Goal: Task Accomplishment & Management: Manage account settings

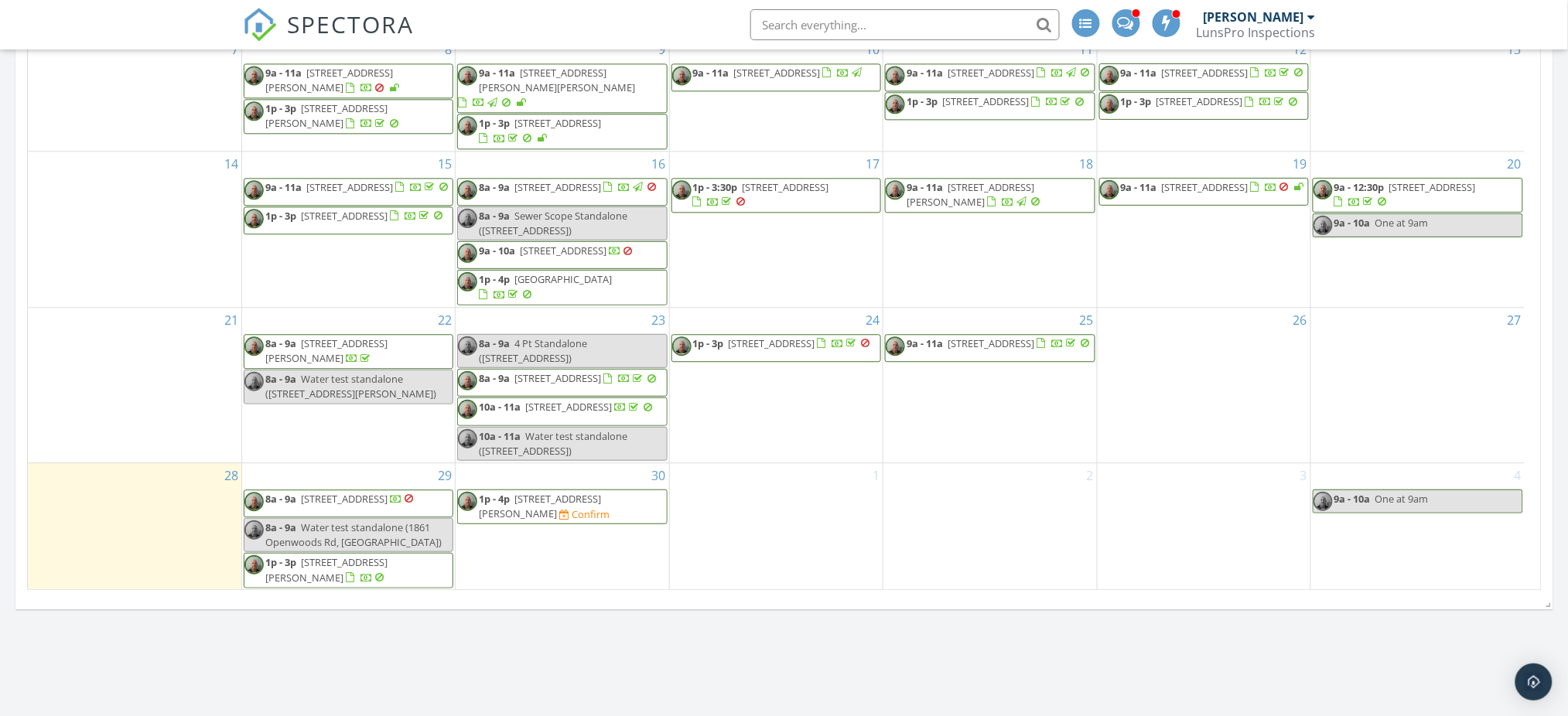
scroll to position [1237, 0]
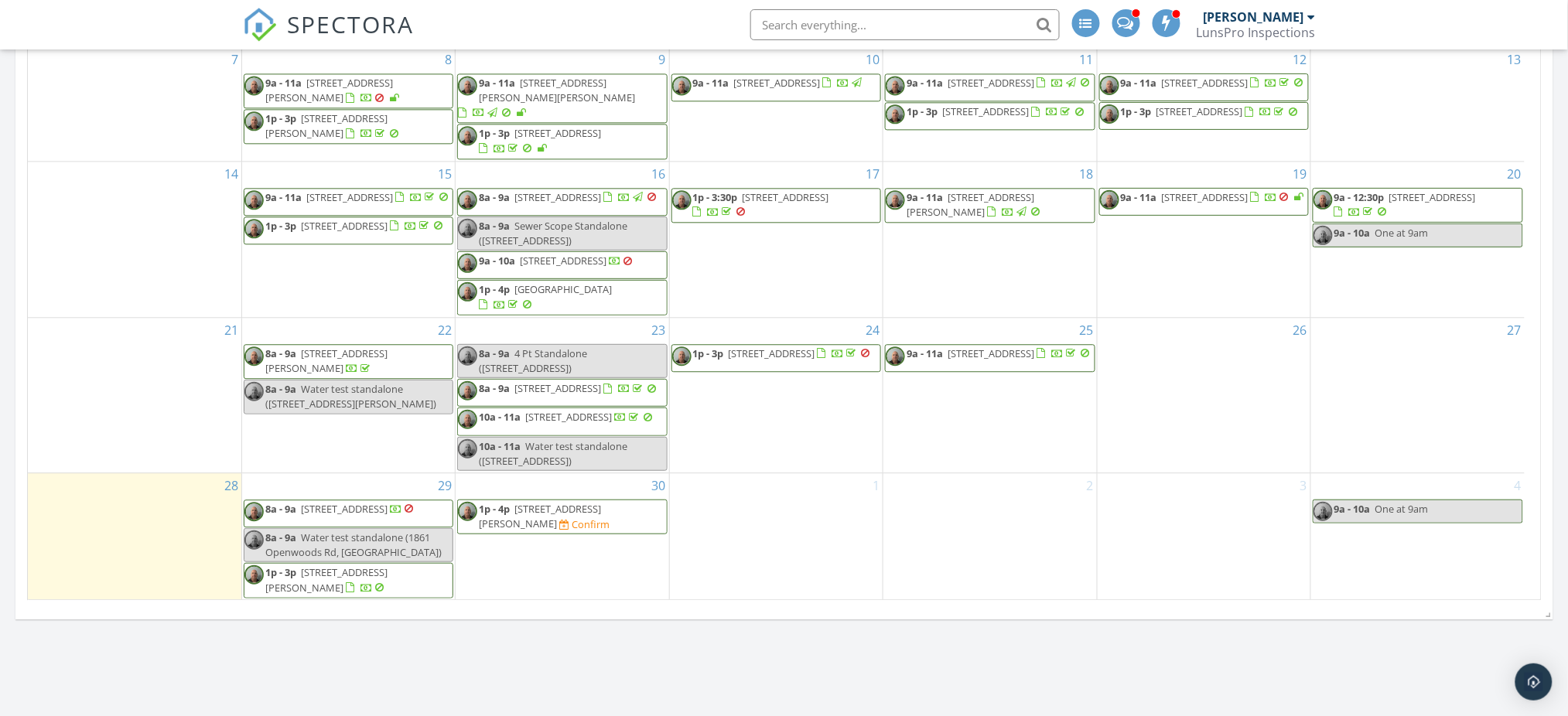
click at [616, 508] on span "1p - 4p 3854 Walsh St, Jacksonville 32205 Confirm" at bounding box center [562, 517] width 208 height 30
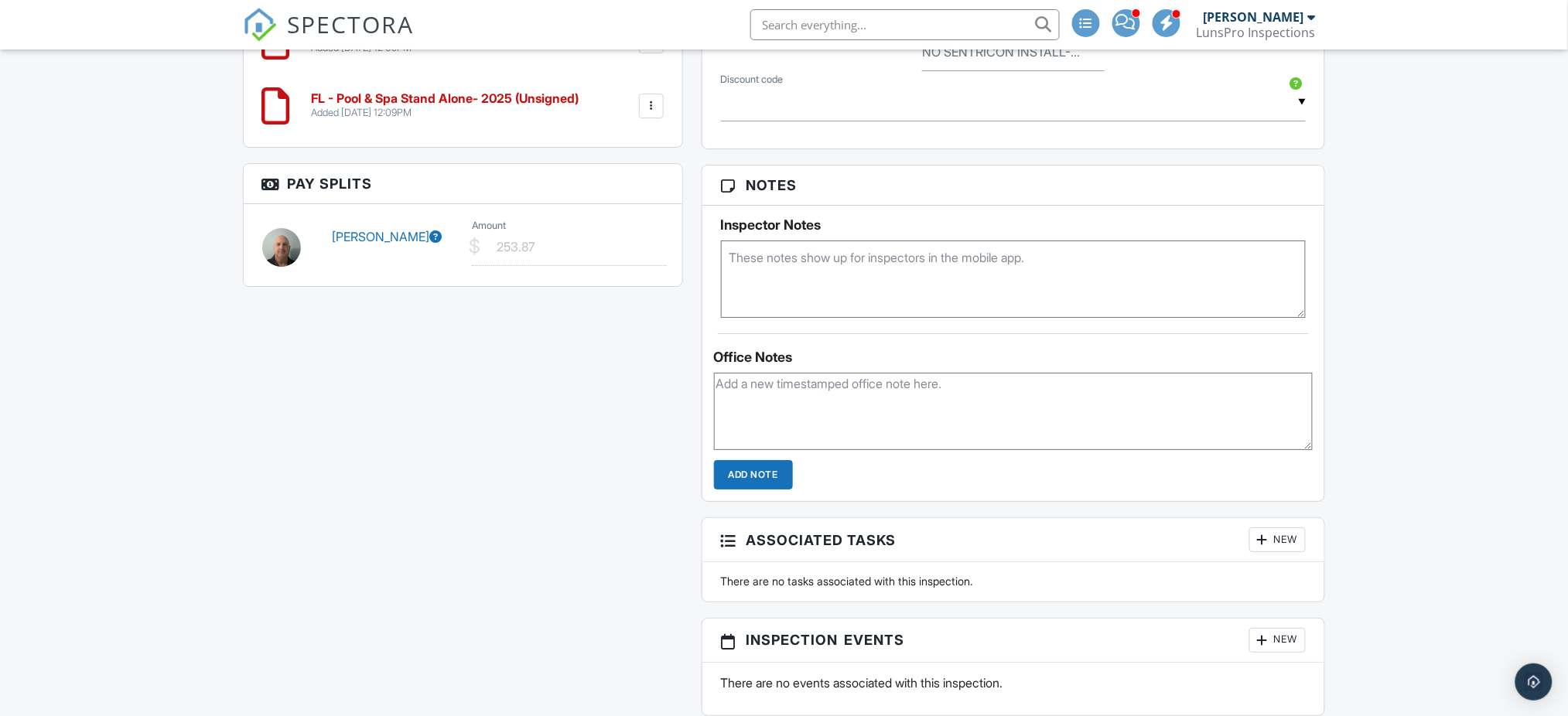
scroll to position [1936, 0]
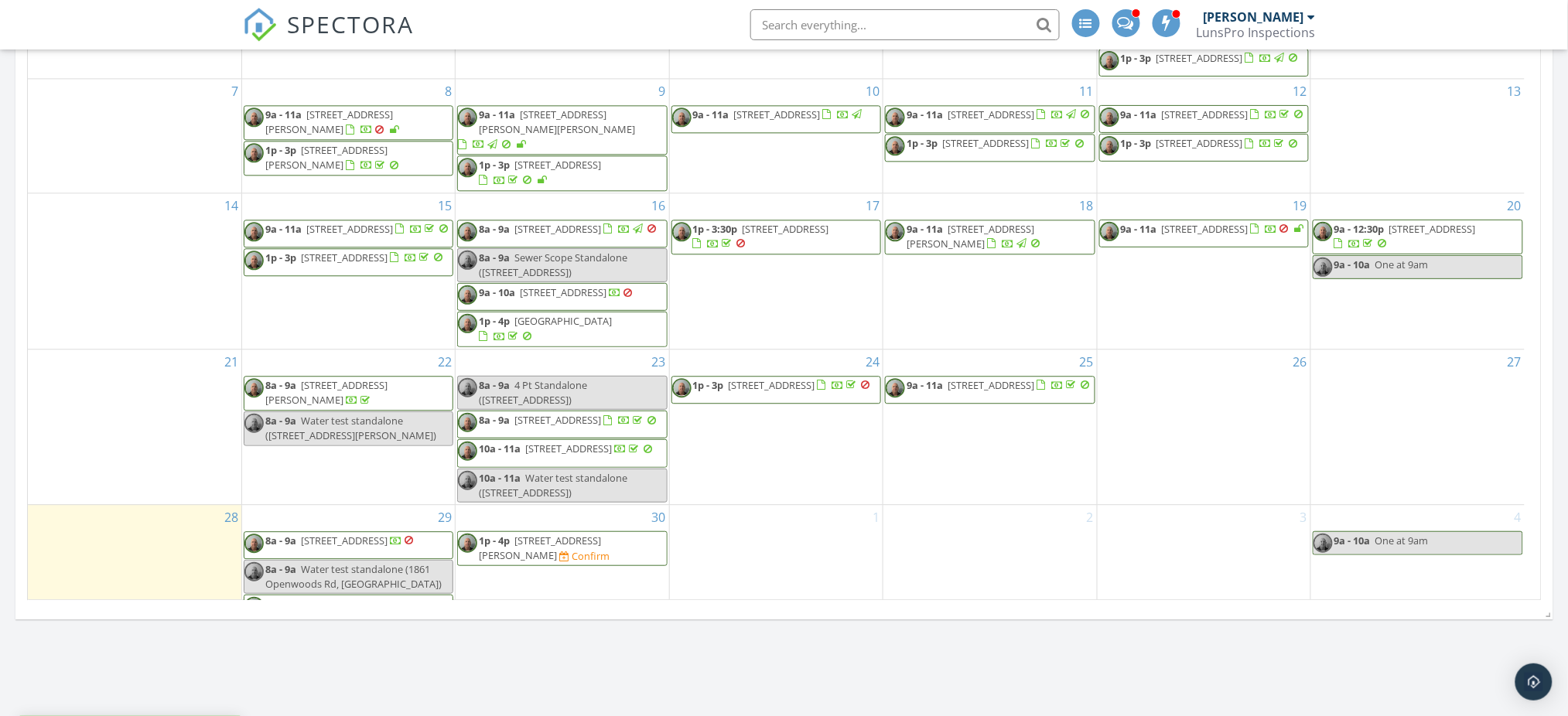
scroll to position [139, 0]
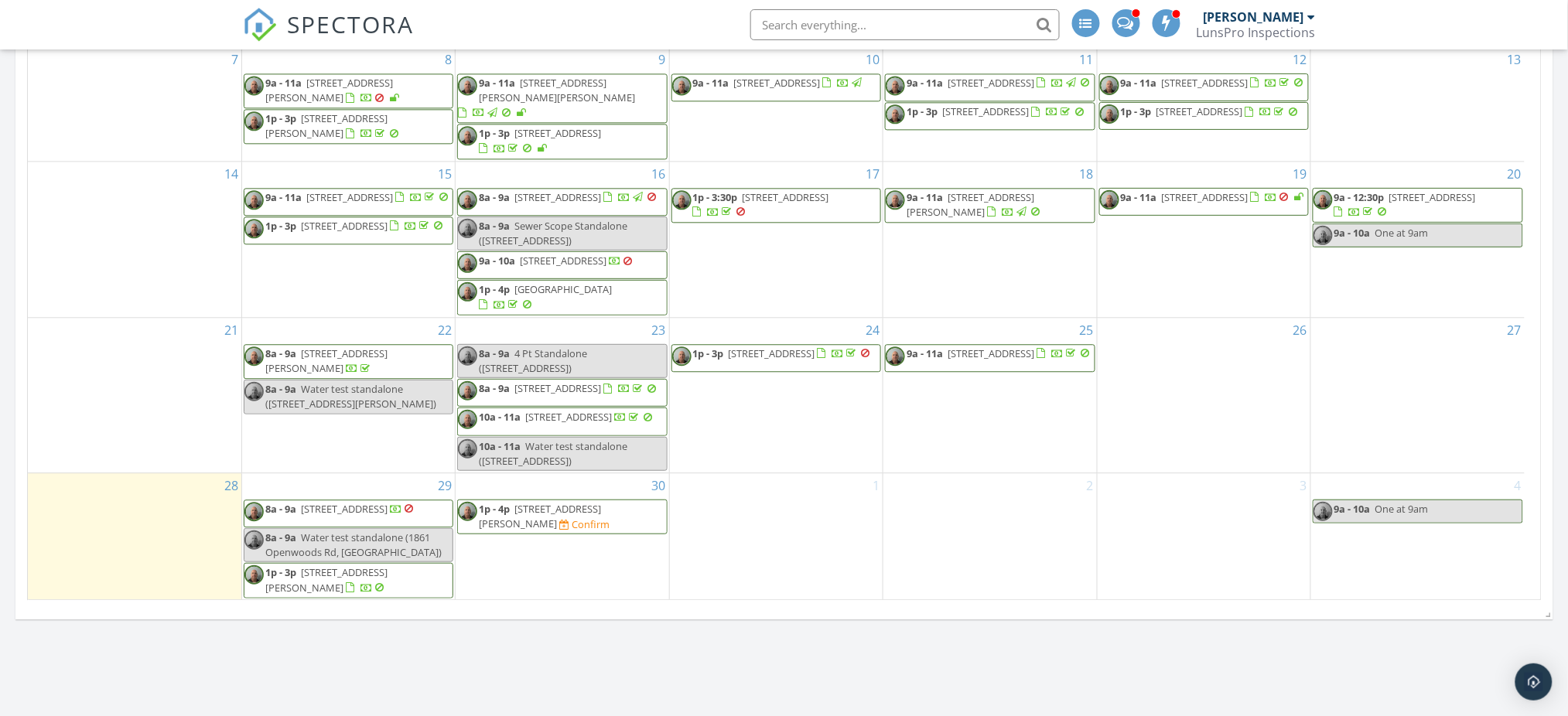
click at [356, 580] on span "1p - 3p 2362 Jayson Ave , Jacksonville 32208" at bounding box center [348, 580] width 208 height 30
